Goal: Information Seeking & Learning: Learn about a topic

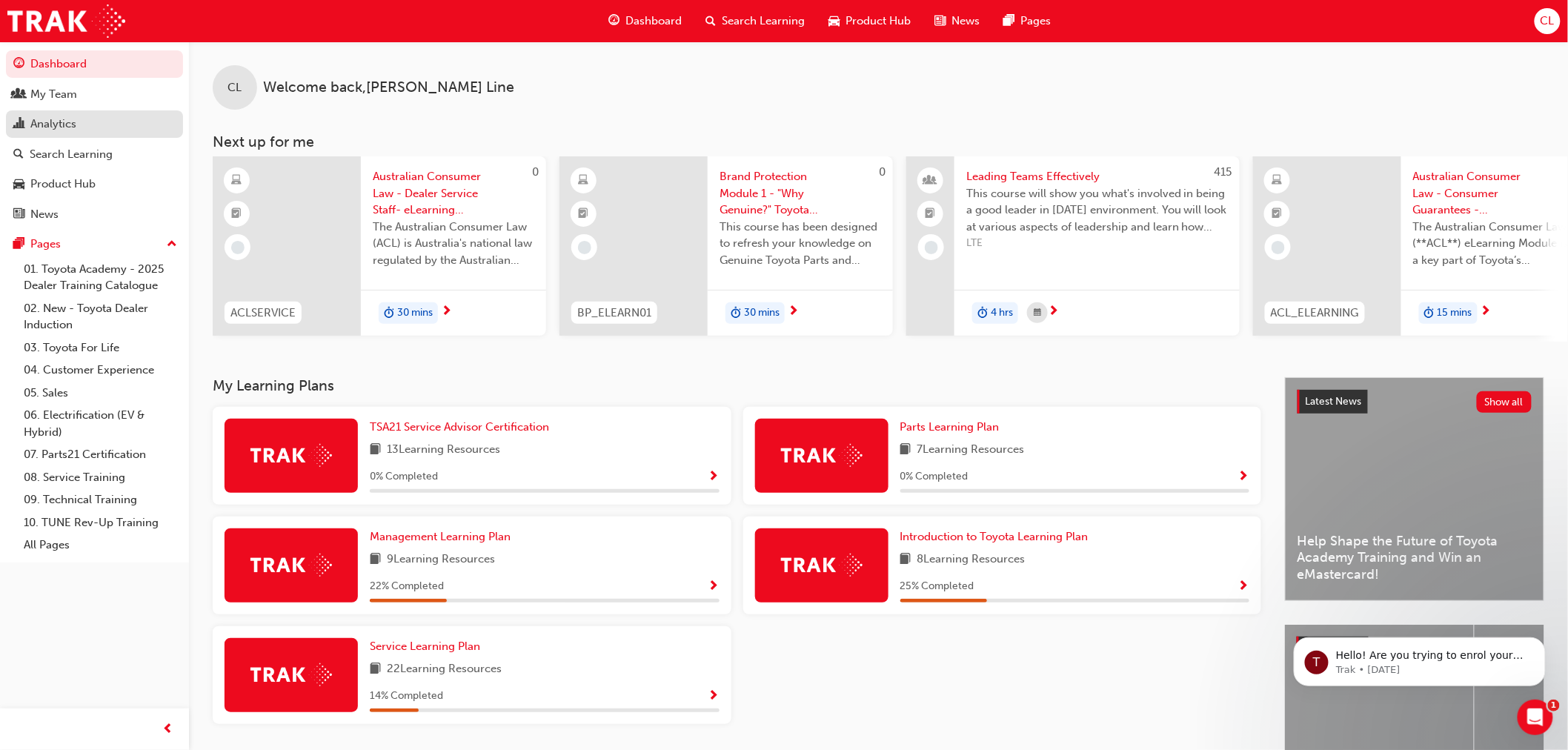
click at [72, 132] on div "Analytics" at bounding box center [53, 124] width 46 height 17
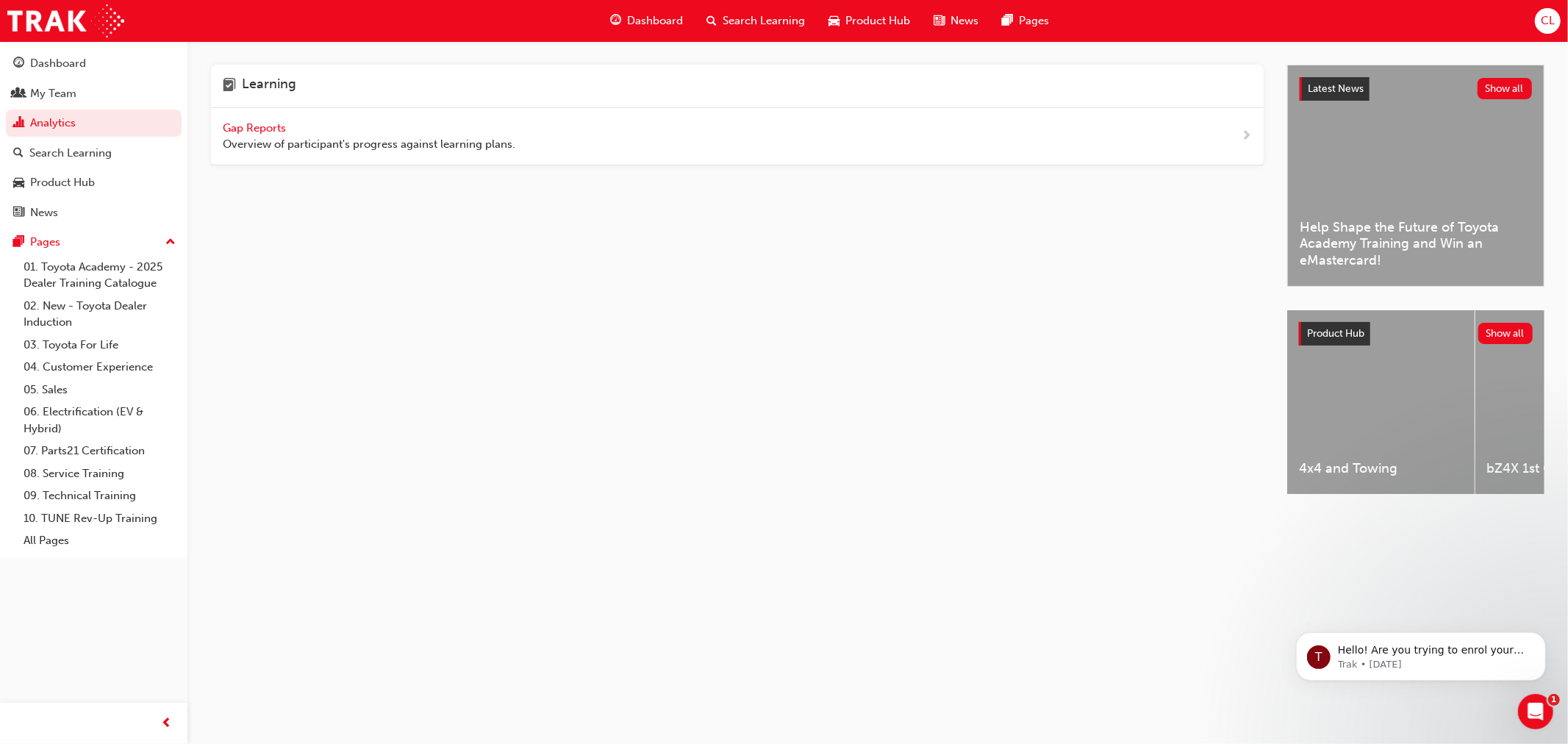
click at [247, 126] on span "Gap Reports" at bounding box center [255, 127] width 66 height 14
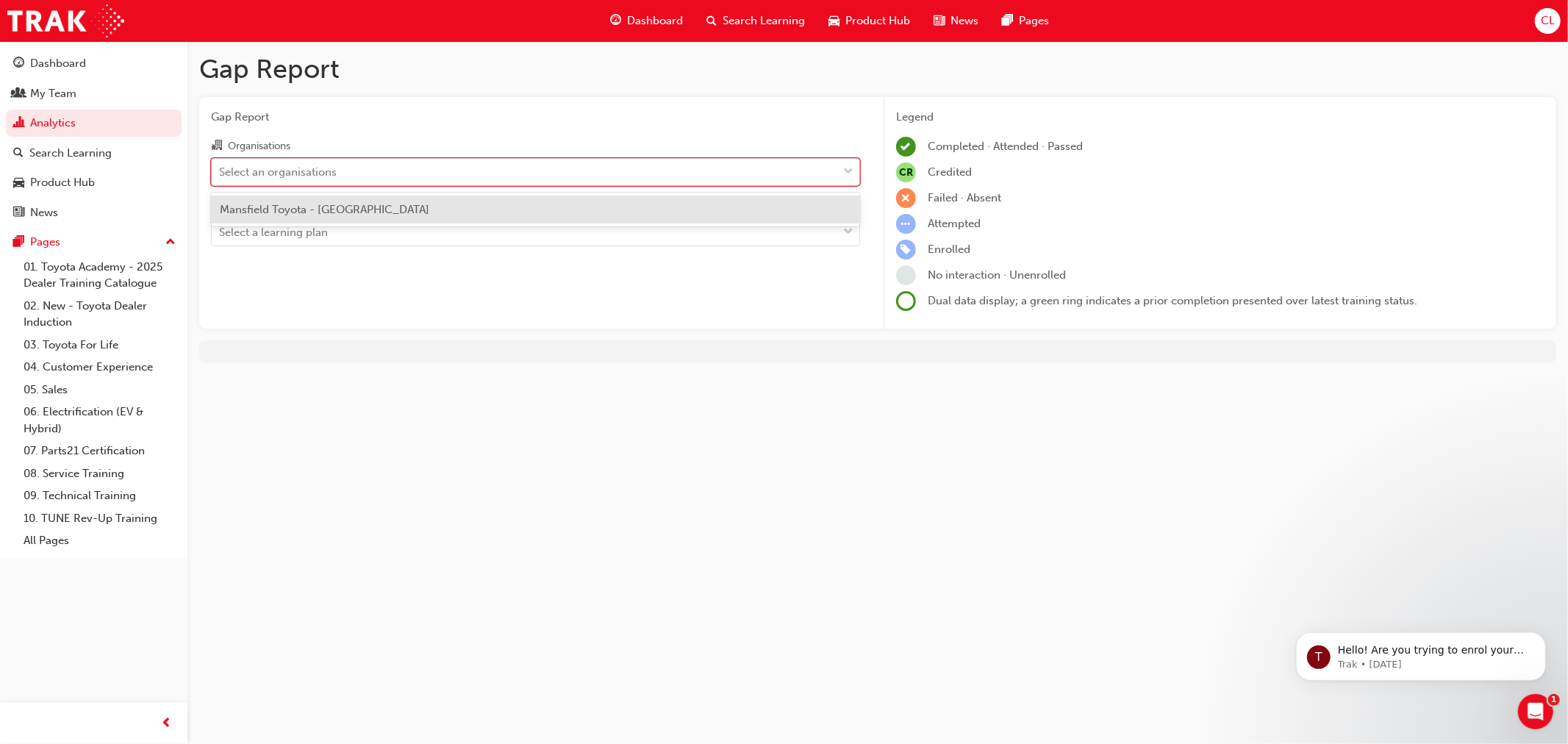
click at [289, 169] on div "Select an organisations" at bounding box center [277, 172] width 117 height 17
click at [221, 169] on input "Organisations option Mansfield Toyota - MANSFIELD focused, 1 of 1. 1 result ava…" at bounding box center [220, 171] width 2 height 13
click at [294, 202] on div "Mansfield Toyota - [GEOGRAPHIC_DATA]" at bounding box center [535, 210] width 649 height 29
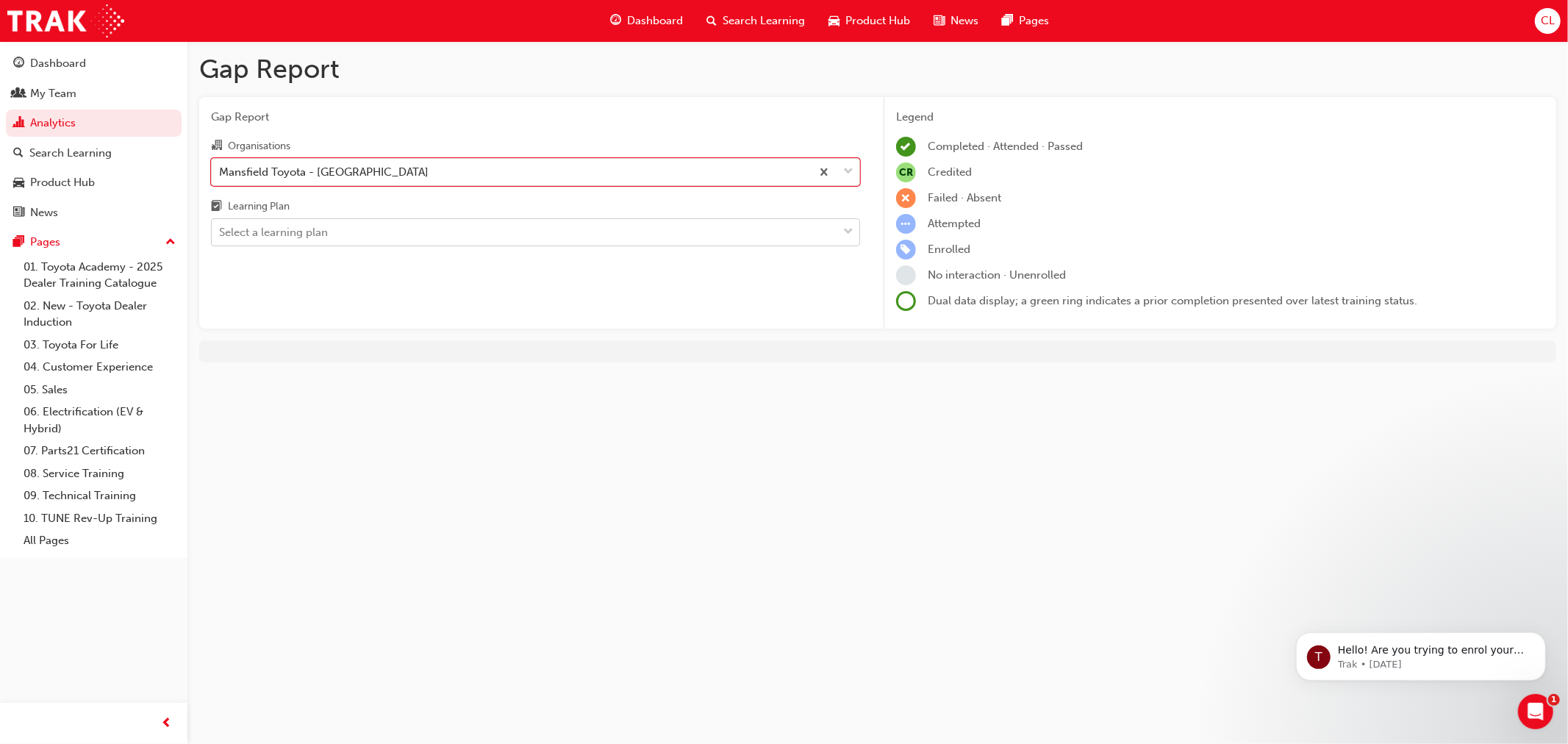
click at [320, 237] on div "Select a learning plan" at bounding box center [274, 233] width 109 height 17
click at [221, 237] on input "Learning Plan Select a learning plan" at bounding box center [220, 232] width 2 height 13
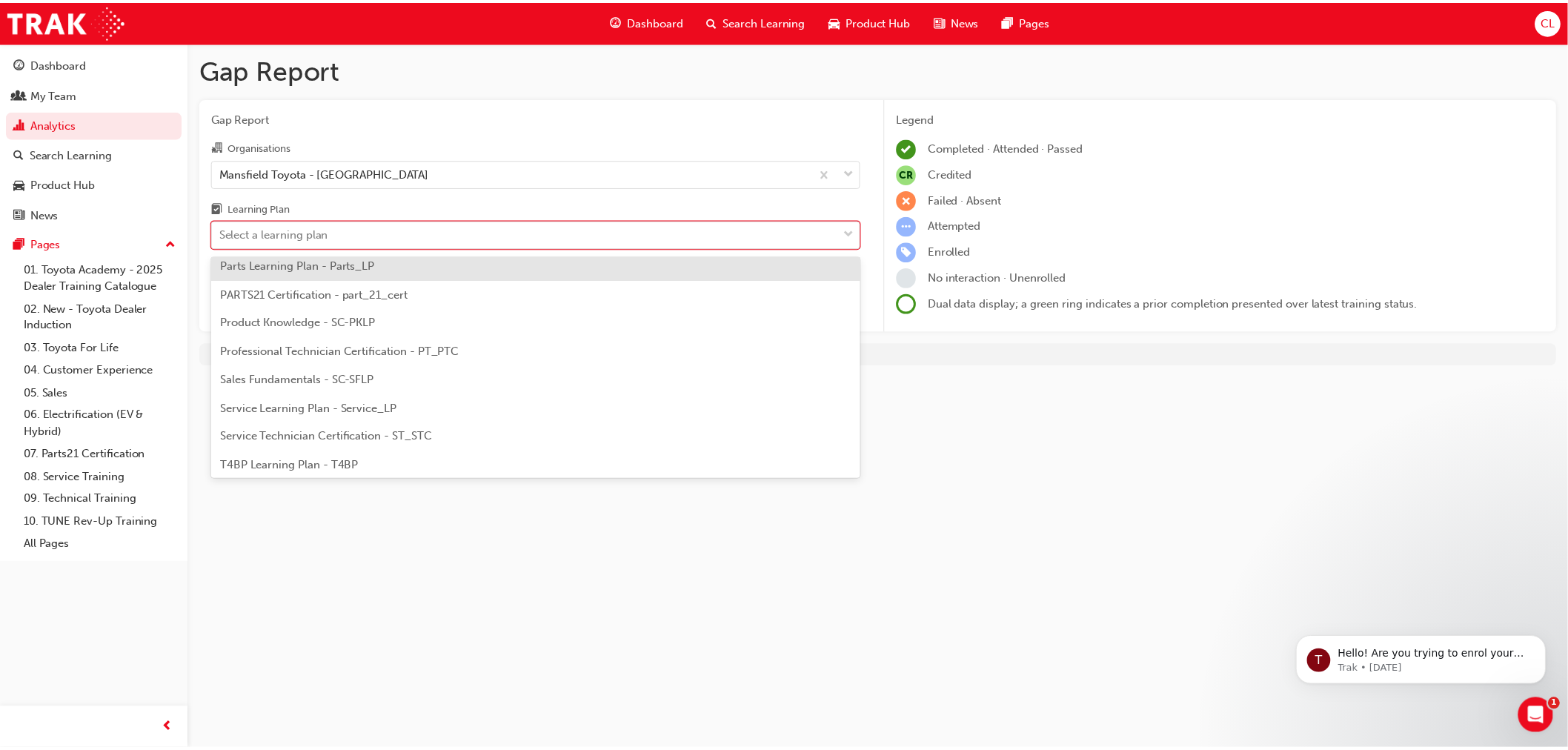
scroll to position [494, 0]
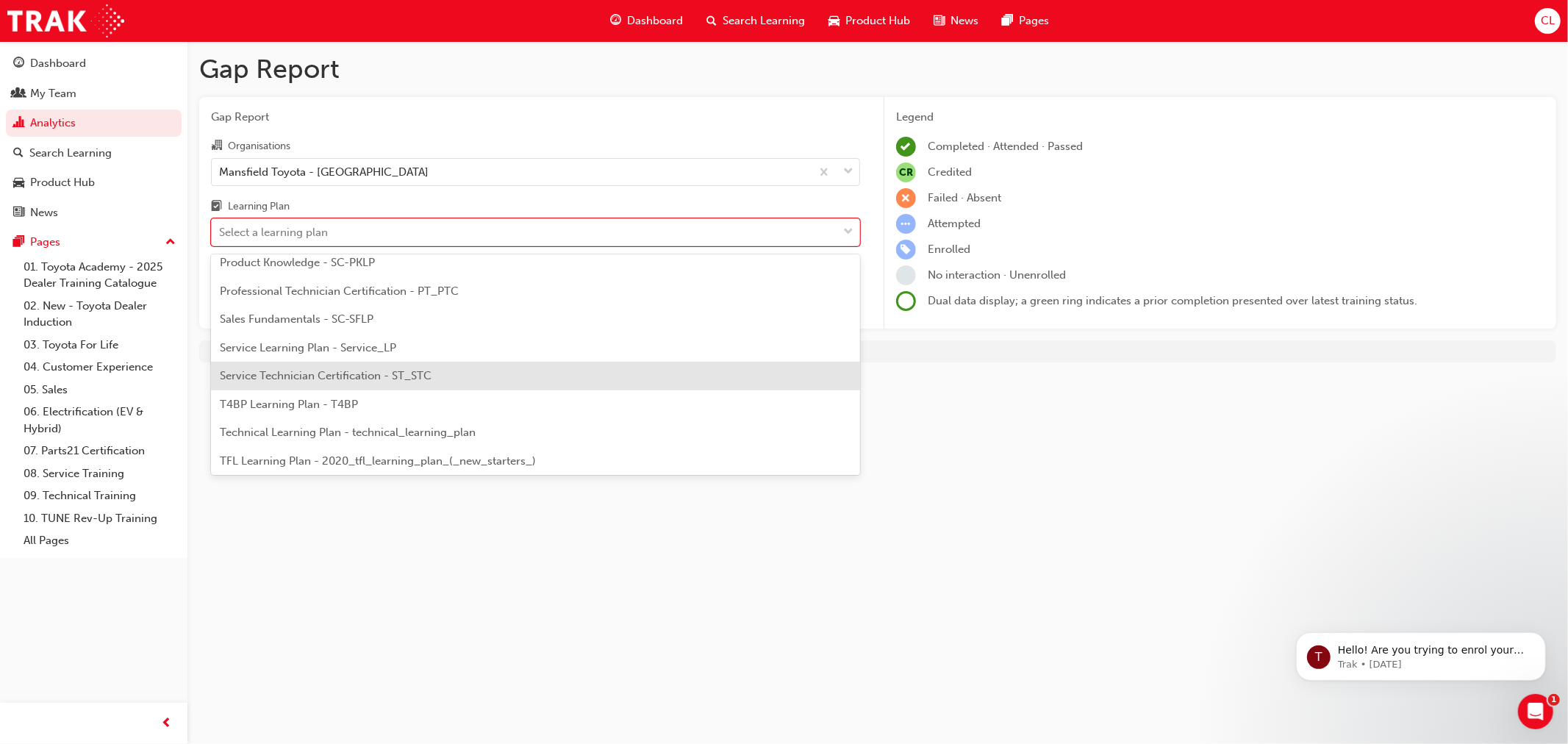
click at [540, 377] on div "Service Technician Certification - ST_STC" at bounding box center [535, 377] width 649 height 29
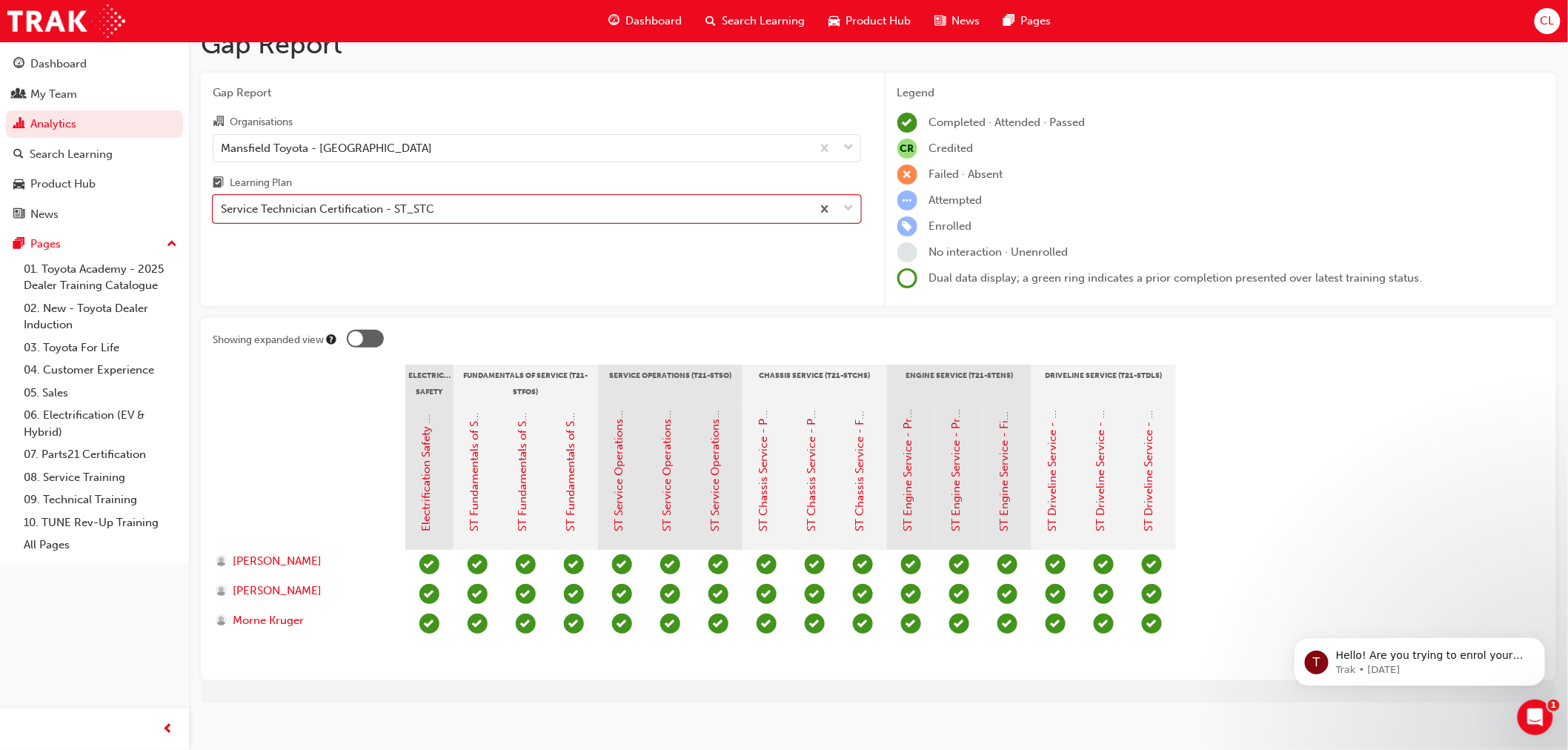
scroll to position [38, 0]
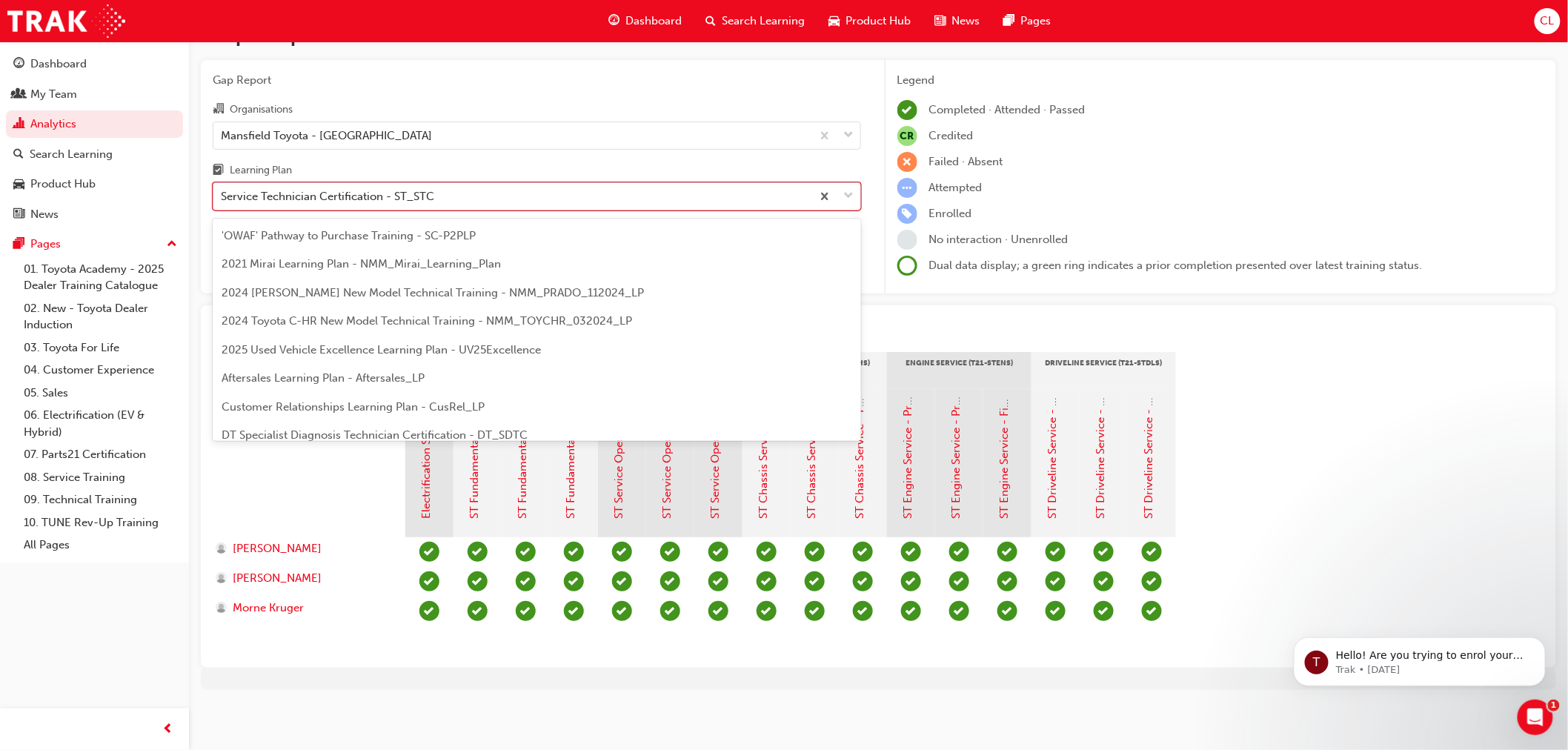
click at [848, 204] on span "down-icon" at bounding box center [849, 196] width 10 height 19
click at [223, 203] on input "Learning Plan option Service Technician Certification - ST_STC, selected. optio…" at bounding box center [222, 196] width 2 height 13
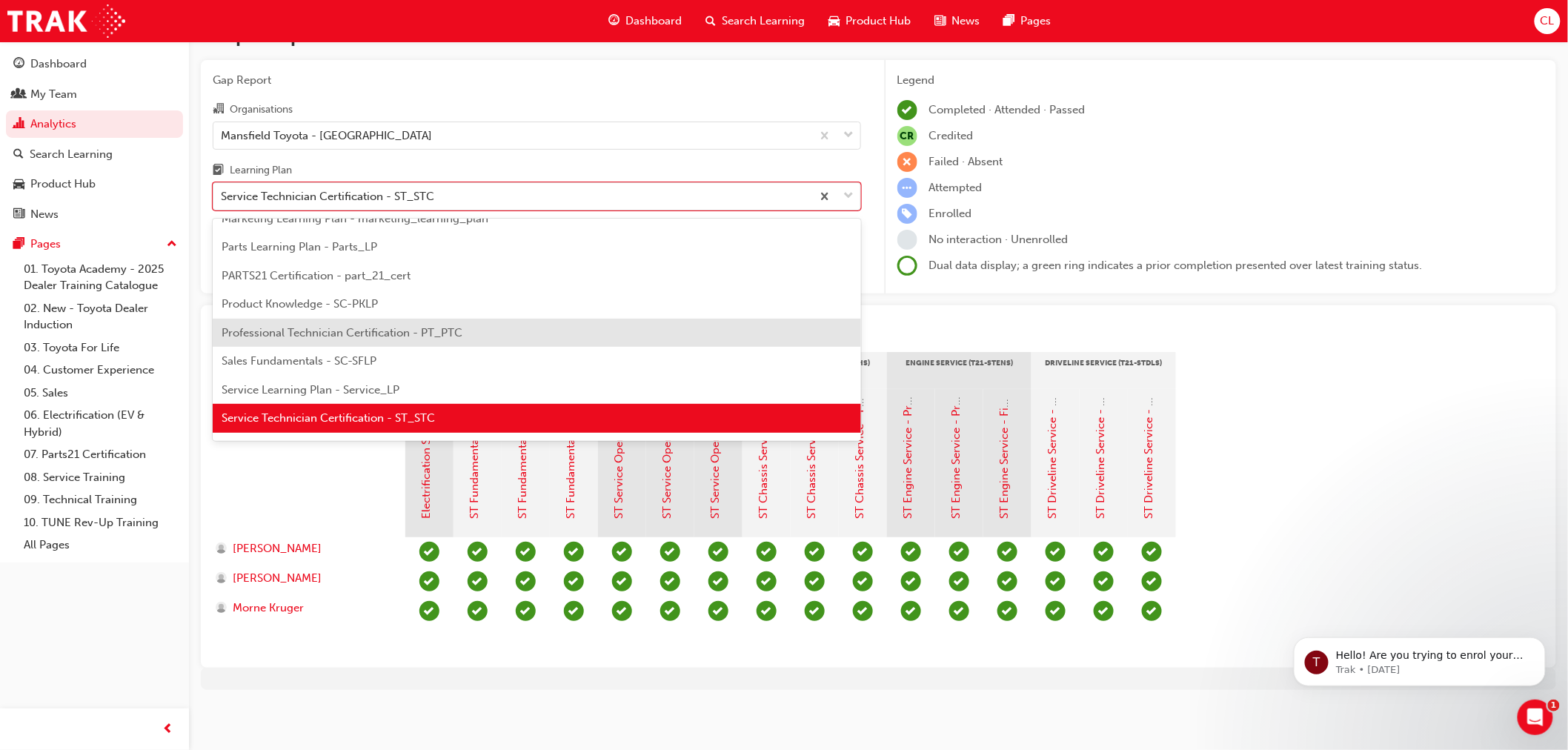
click at [786, 330] on div "Professional Technician Certification - PT_PTC" at bounding box center [537, 334] width 649 height 29
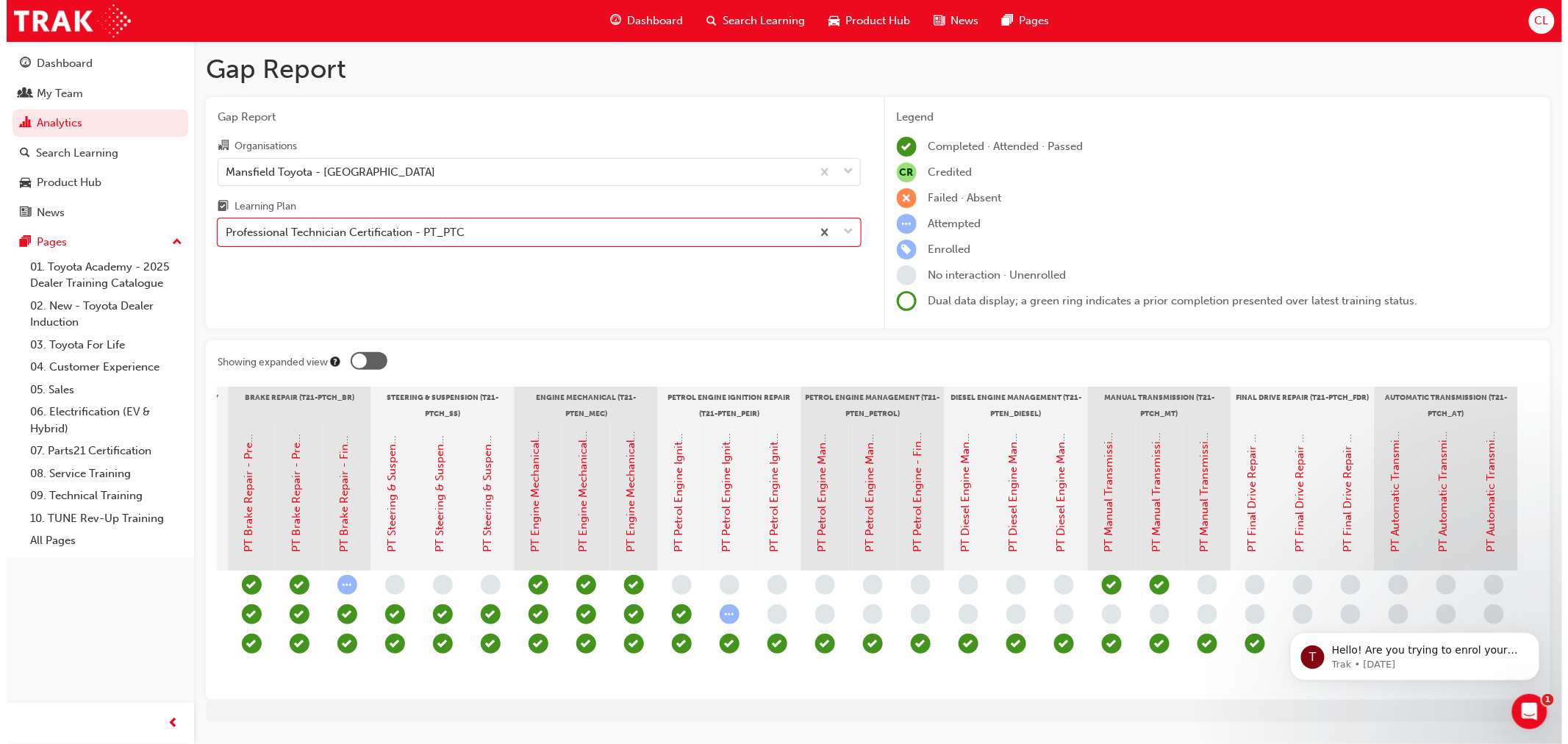
scroll to position [0, 781]
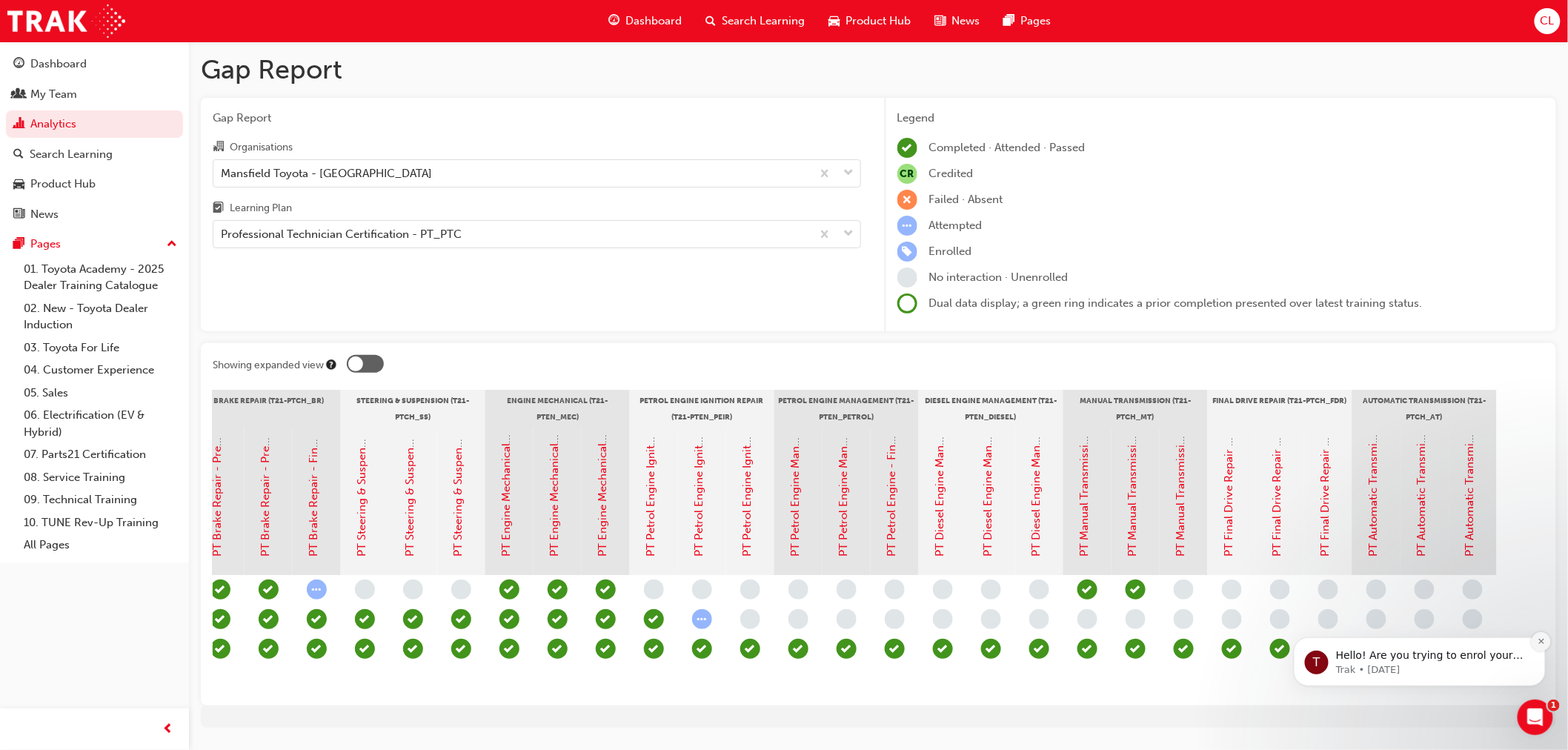
click at [1537, 644] on icon "Dismiss notification" at bounding box center [1541, 641] width 8 height 8
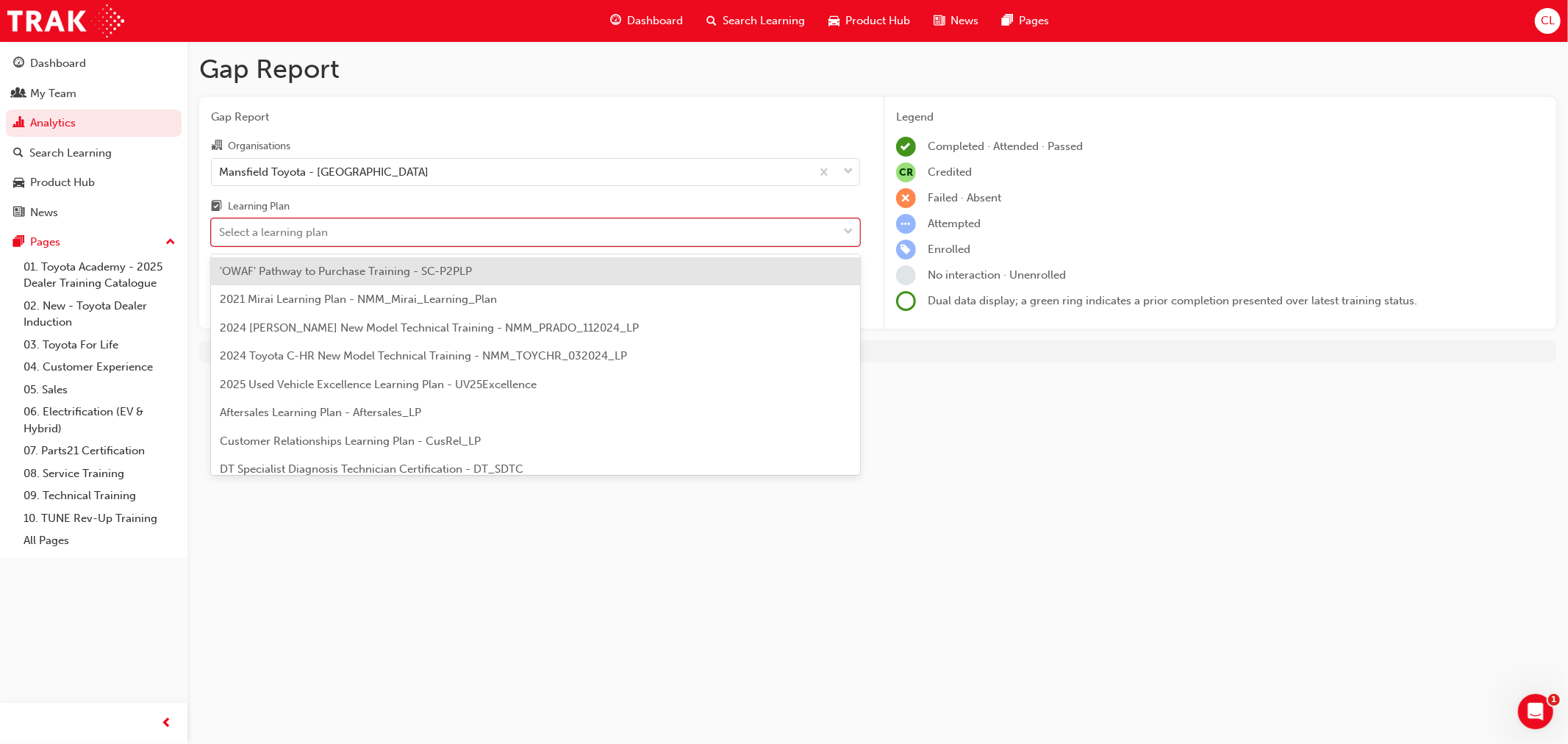
click at [850, 236] on span "down-icon" at bounding box center [848, 232] width 10 height 19
click at [221, 236] on input "Learning Plan option Professional Technician Certification - PT_PTC, selected. …" at bounding box center [220, 232] width 2 height 13
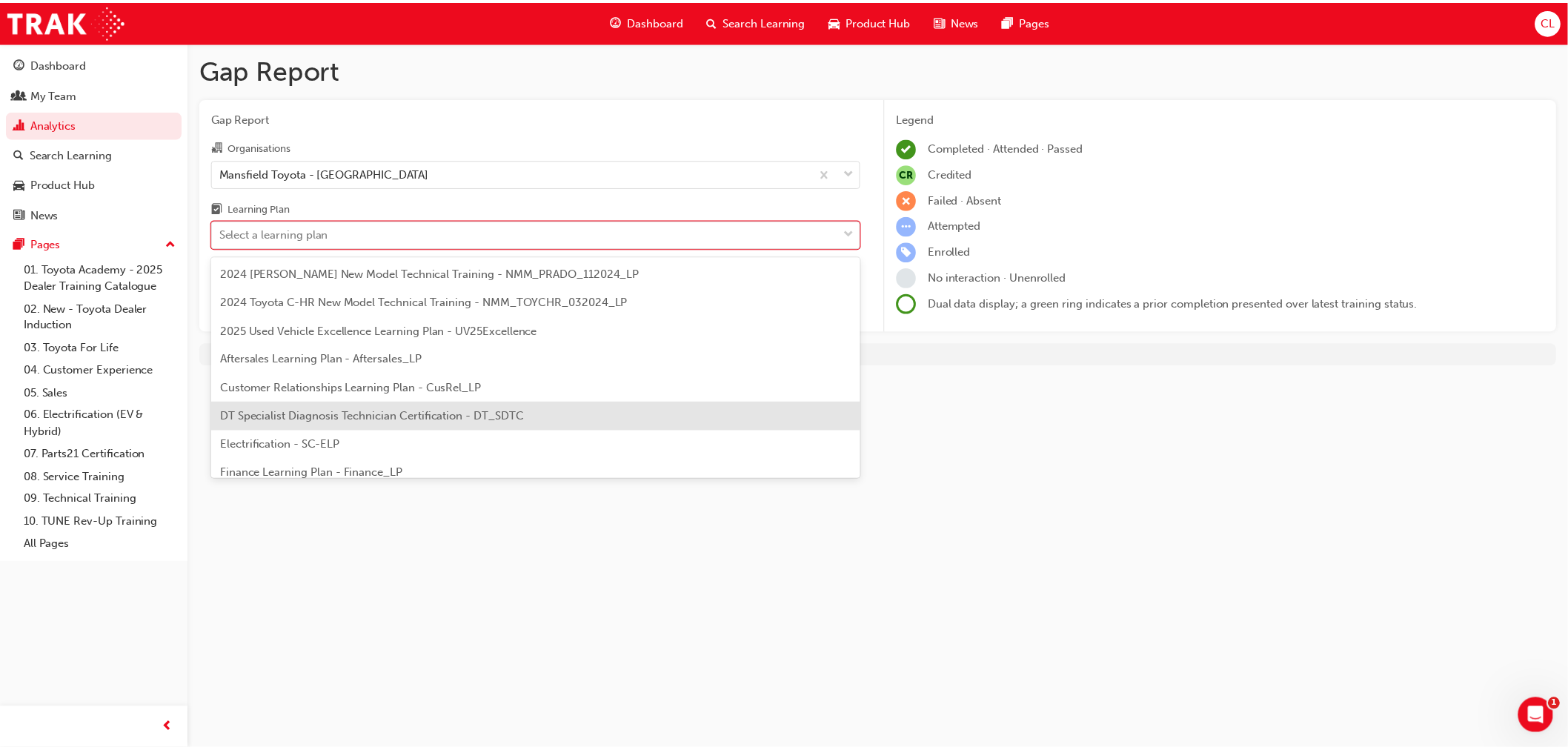
scroll to position [83, 0]
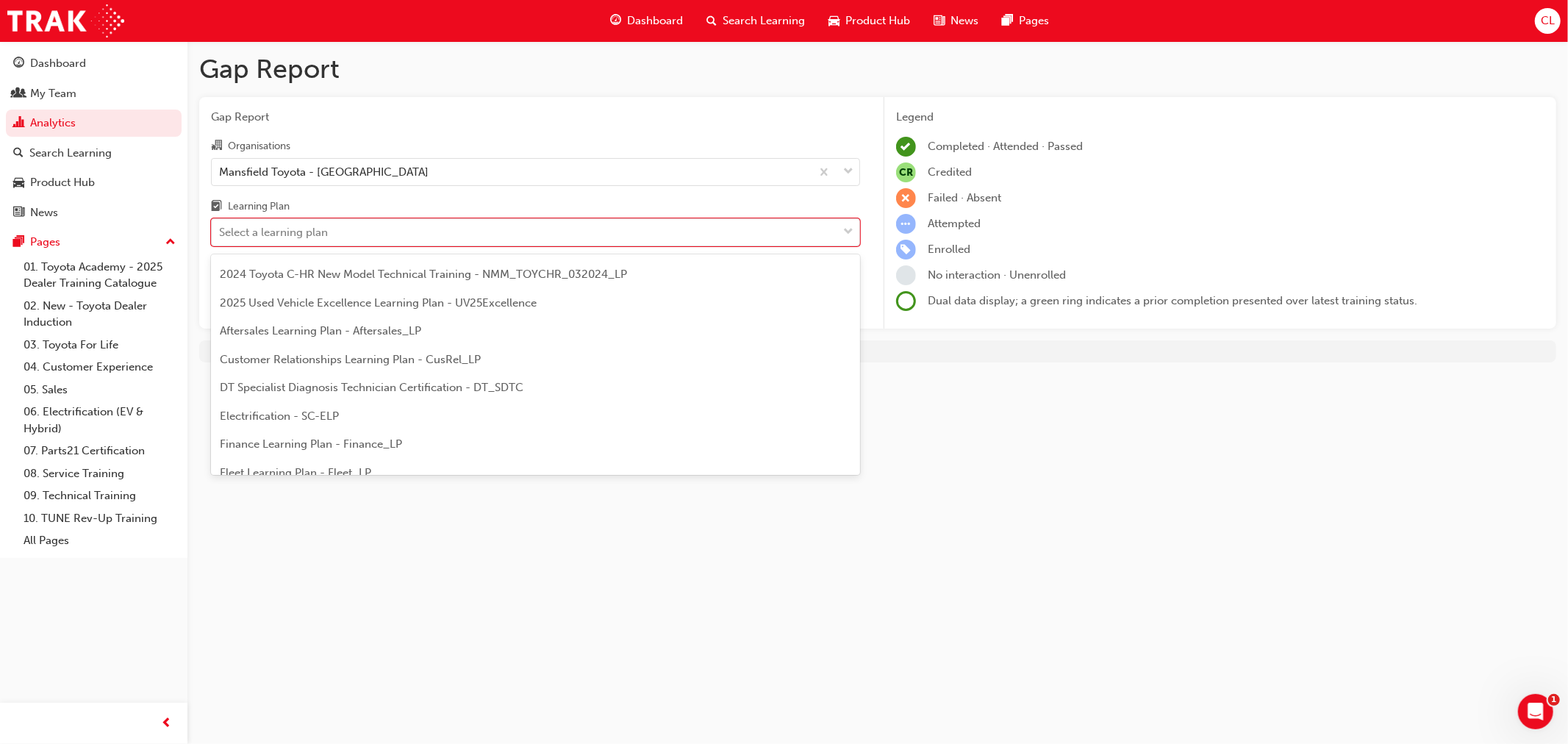
click at [493, 387] on span "DT Specialist Diagnosis Technician Certification - DT_SDTC" at bounding box center [372, 387] width 304 height 14
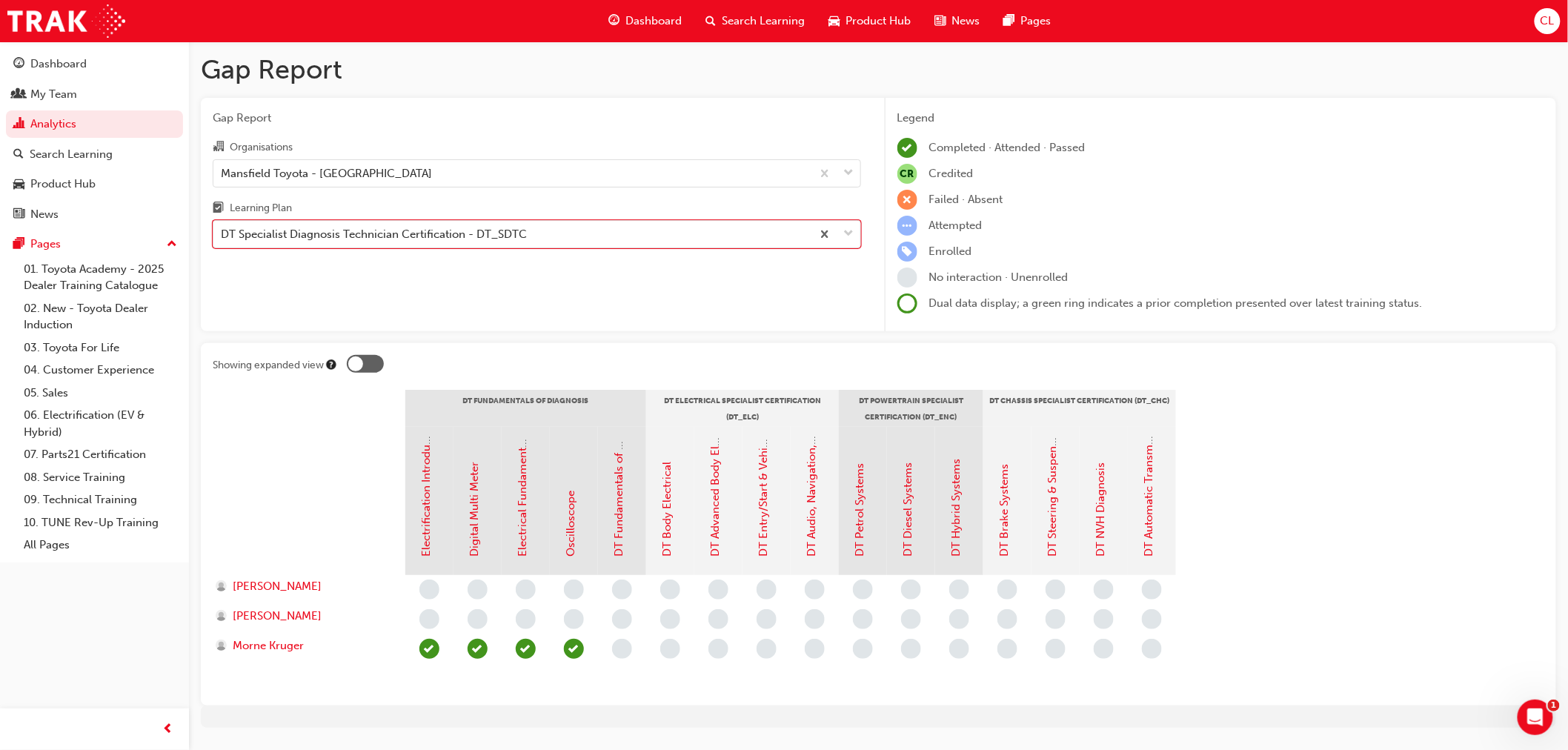
click at [741, 23] on span "Search Learning" at bounding box center [763, 21] width 83 height 17
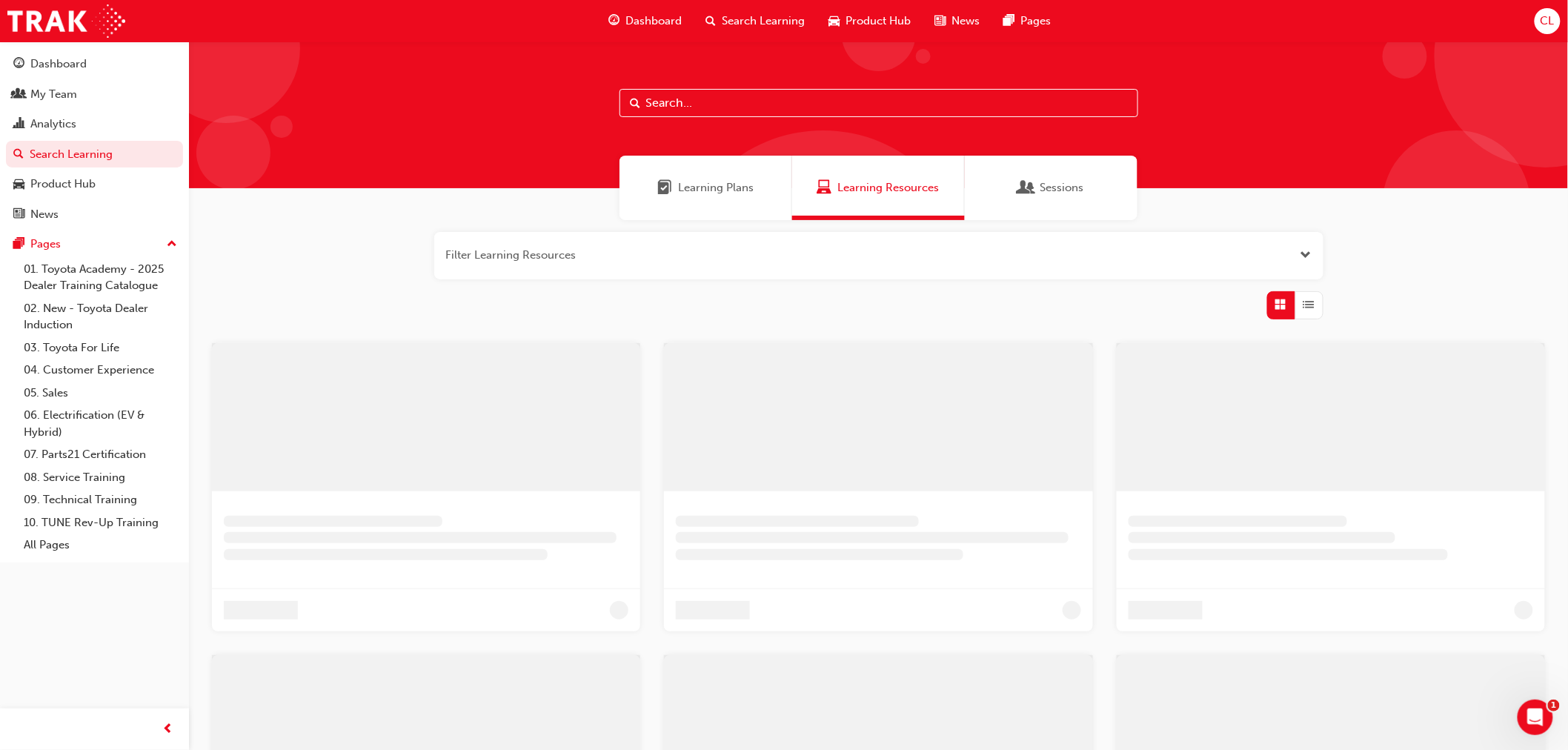
click at [656, 105] on input "text" at bounding box center [879, 103] width 519 height 28
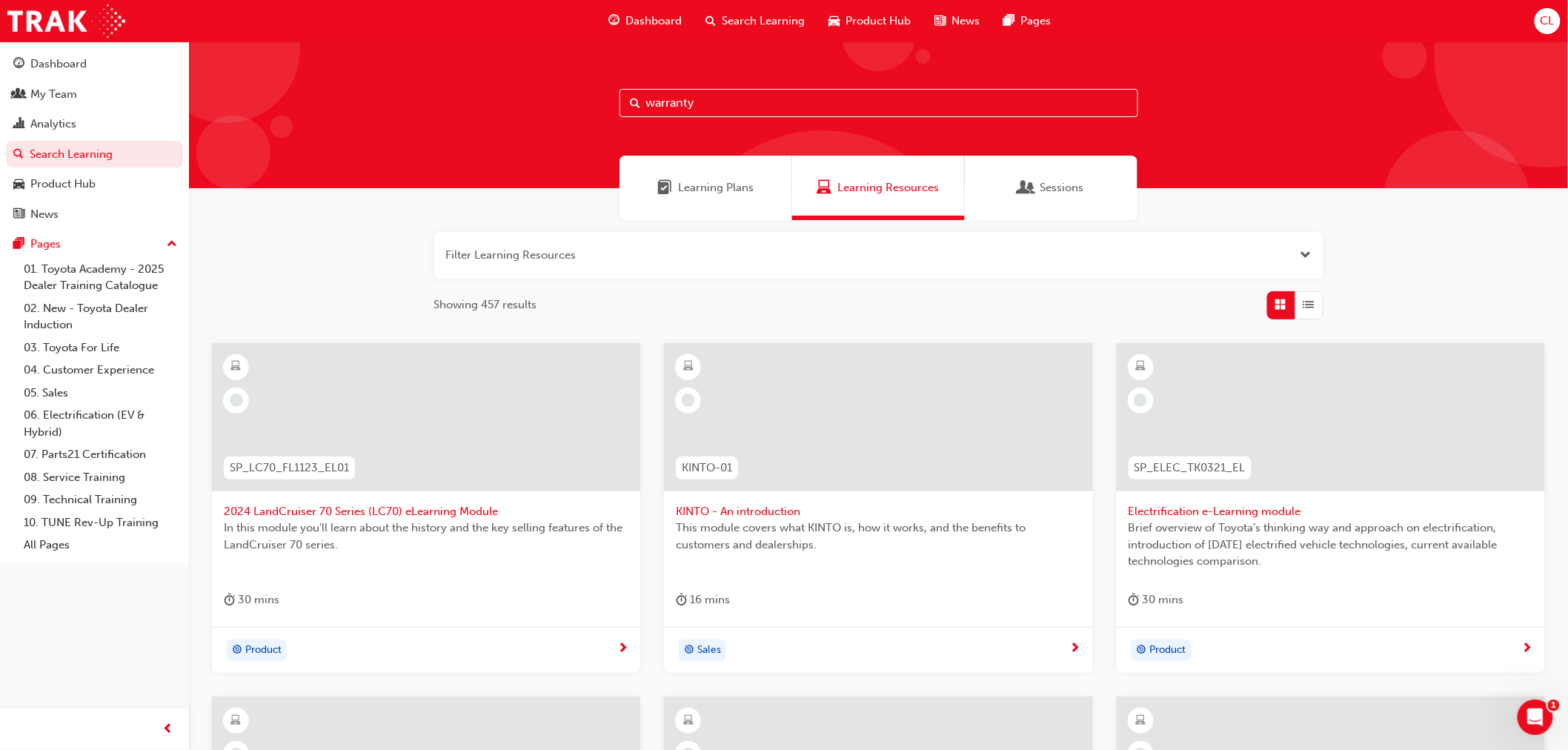
type input "warranty"
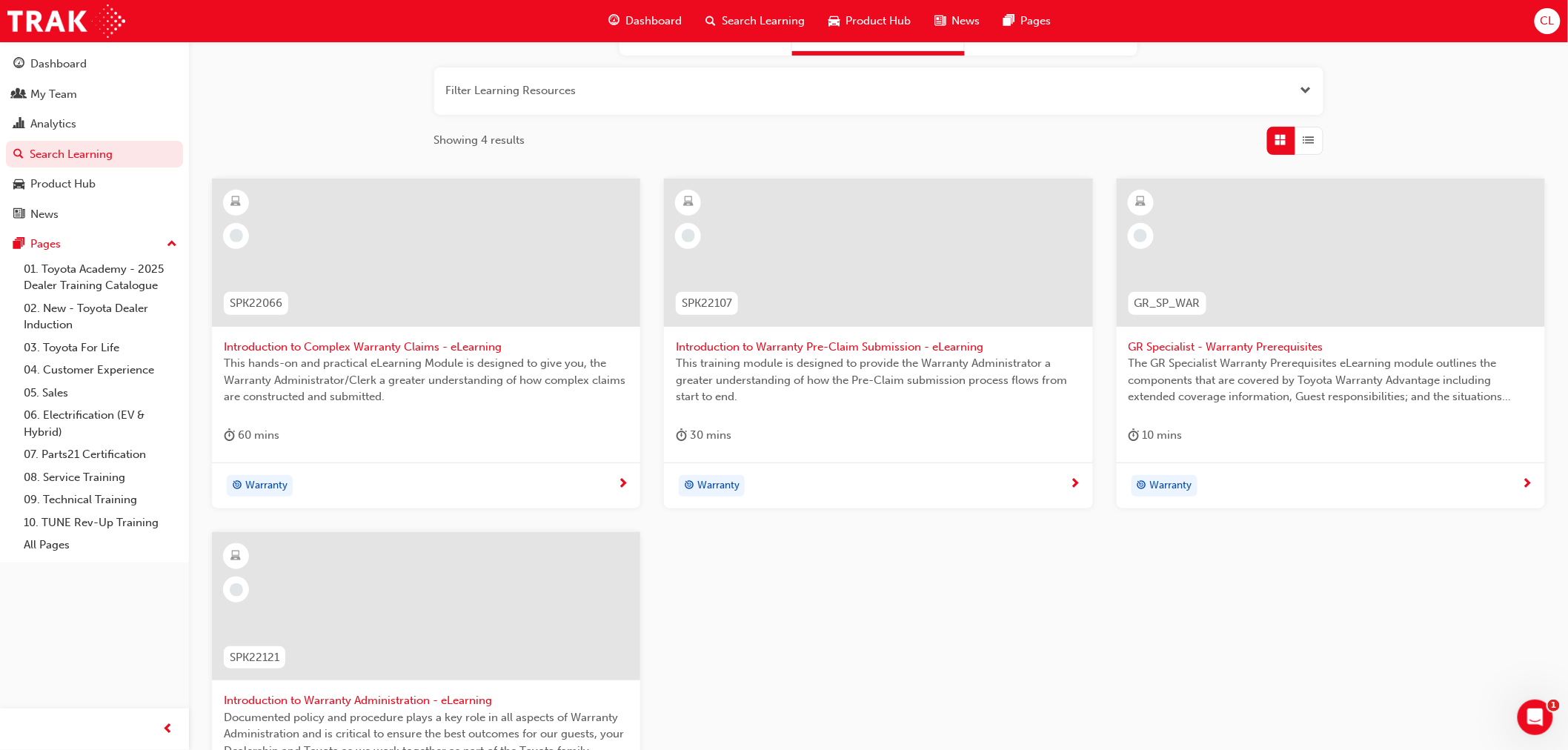
scroll to position [83, 0]
